Goal: Task Accomplishment & Management: Use online tool/utility

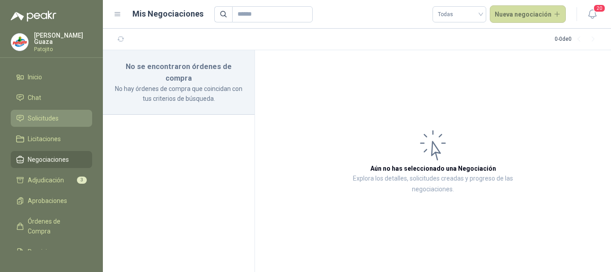
click at [27, 123] on link "Solicitudes" at bounding box center [51, 118] width 81 height 17
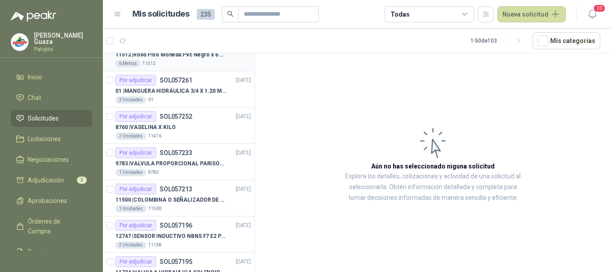
scroll to position [179, 0]
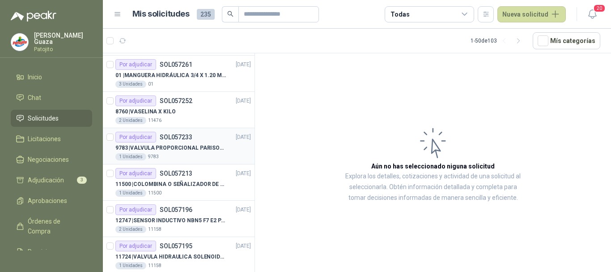
click at [183, 147] on p "9783 | VALVULA PROPORCIONAL PARISON 0811404612 / 4WRPEH6C4 [PERSON_NAME]" at bounding box center [170, 148] width 111 height 9
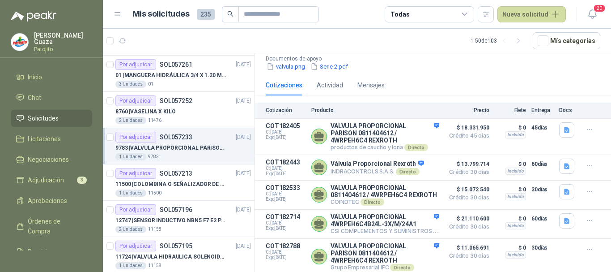
scroll to position [109, 0]
click at [415, 253] on button "Detalles" at bounding box center [418, 256] width 42 height 12
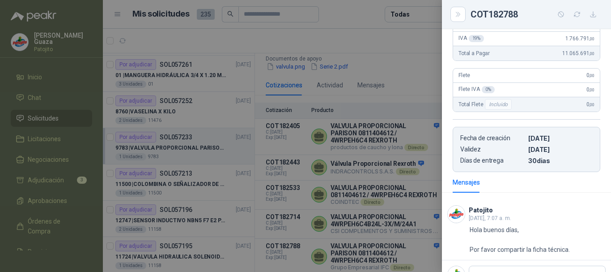
scroll to position [218, 0]
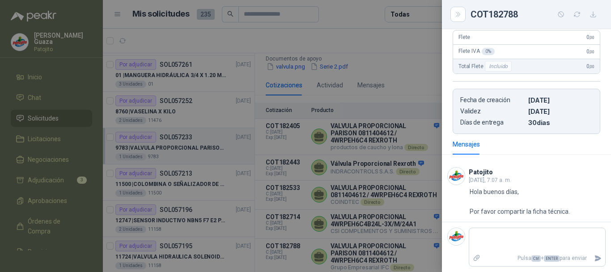
click at [413, 196] on div at bounding box center [305, 136] width 611 height 272
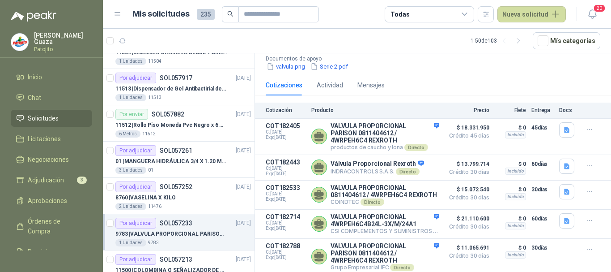
scroll to position [90, 0]
